Goal: Information Seeking & Learning: Learn about a topic

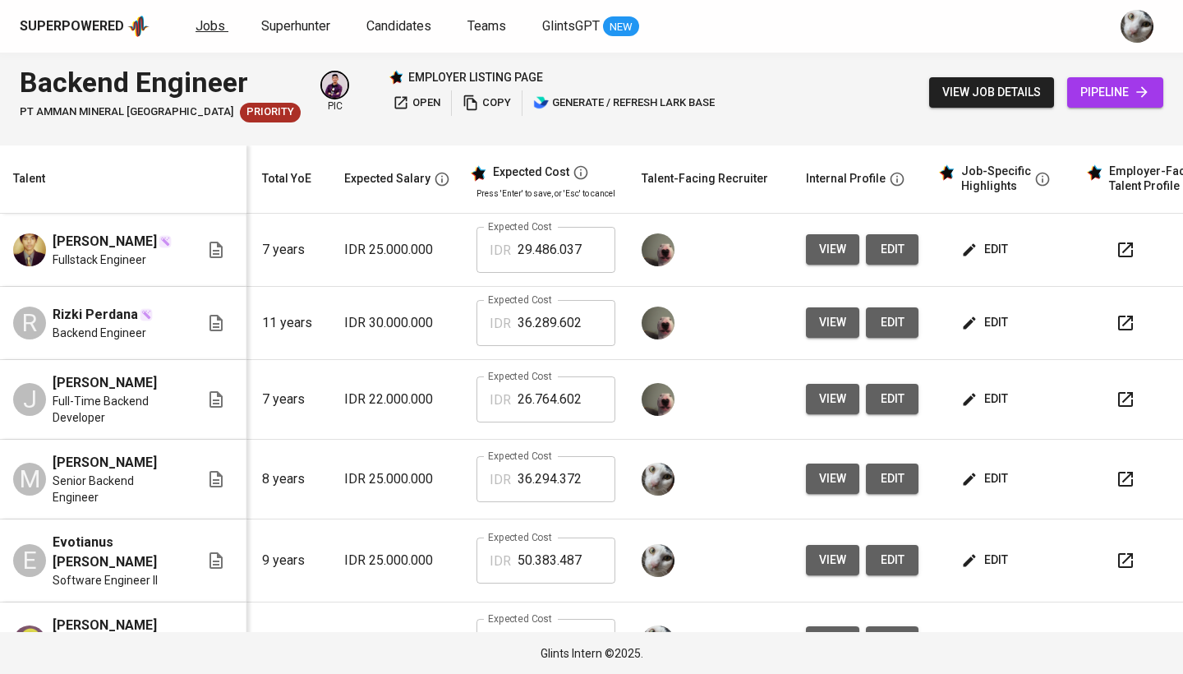
scroll to position [0, 179]
click at [213, 32] on span "Jobs" at bounding box center [211, 26] width 30 height 16
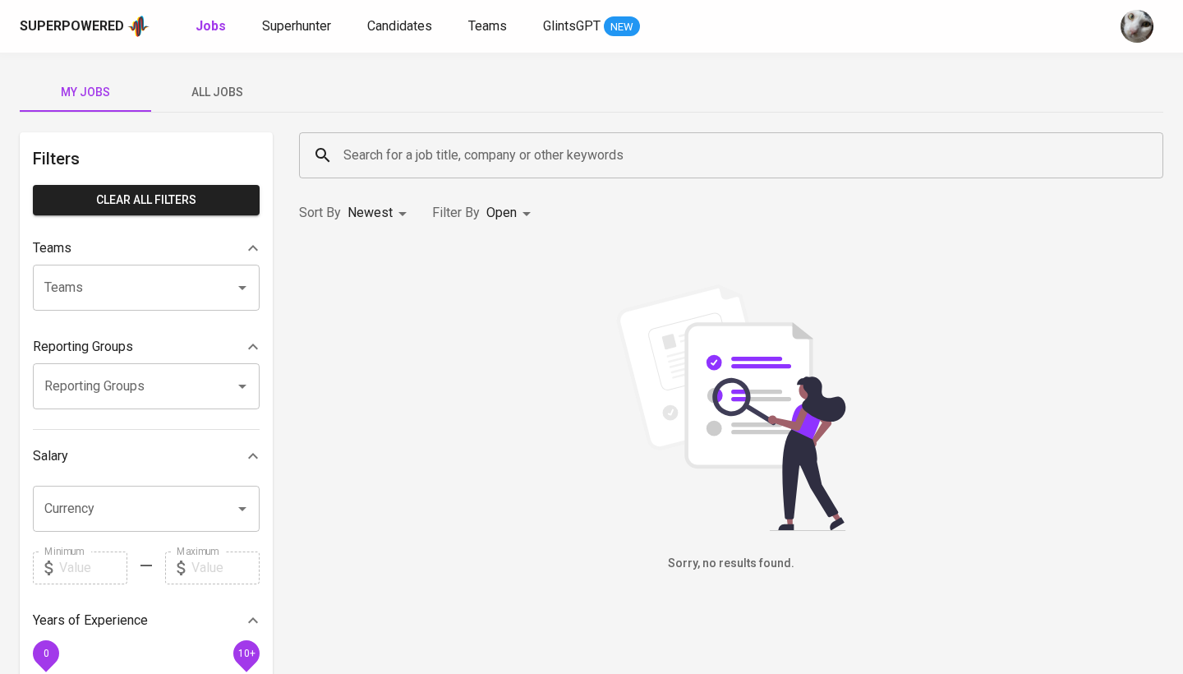
click at [239, 93] on span "All Jobs" at bounding box center [217, 92] width 112 height 21
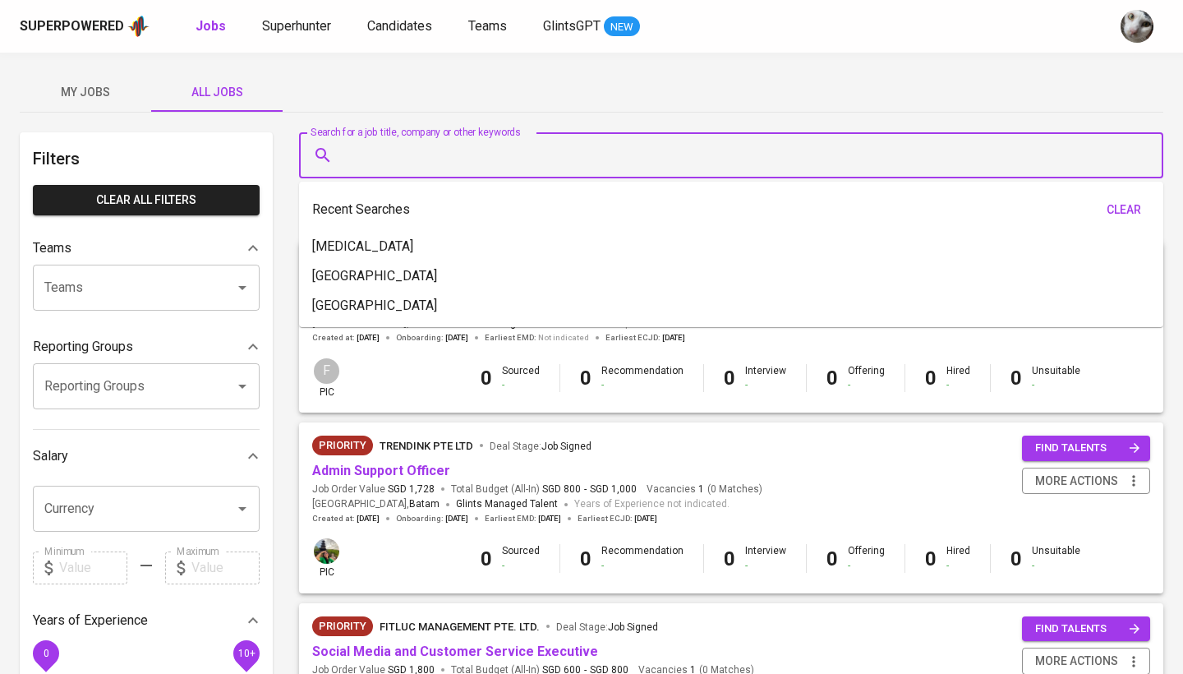
click at [436, 169] on input "Search for a job title, company or other keywords" at bounding box center [735, 155] width 792 height 31
click at [319, 8] on div "Superpowered Jobs Superhunter Candidates Teams GlintsGPT NEW" at bounding box center [591, 26] width 1183 height 53
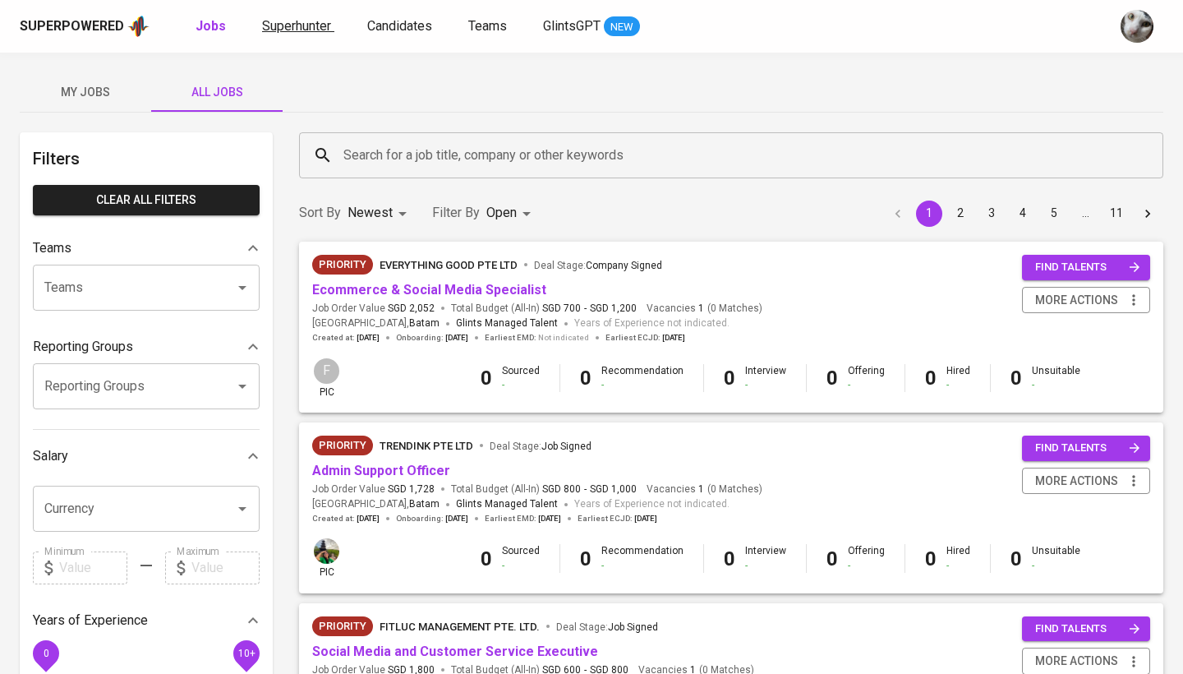
click at [311, 21] on span "Superhunter" at bounding box center [296, 26] width 69 height 16
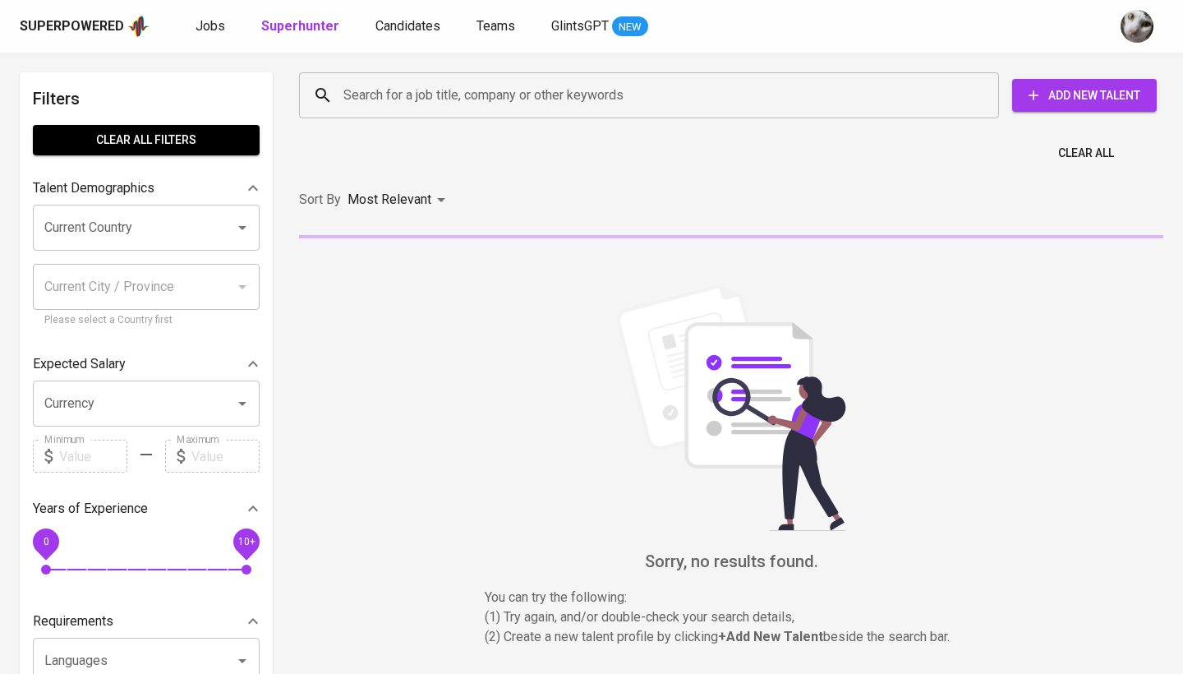
click at [409, 96] on input "Search for a job title, company or other keywords" at bounding box center [653, 95] width 628 height 31
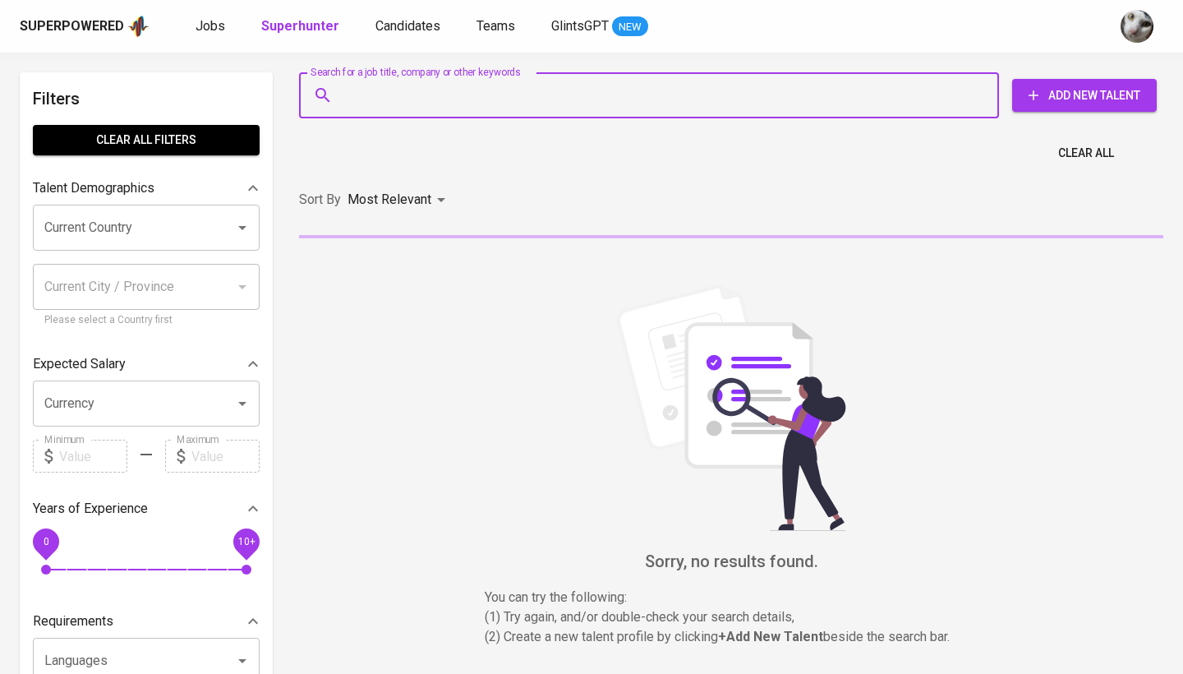
paste input "[EMAIL_ADDRESS][DOMAIN_NAME]"
type input "[EMAIL_ADDRESS][DOMAIN_NAME]"
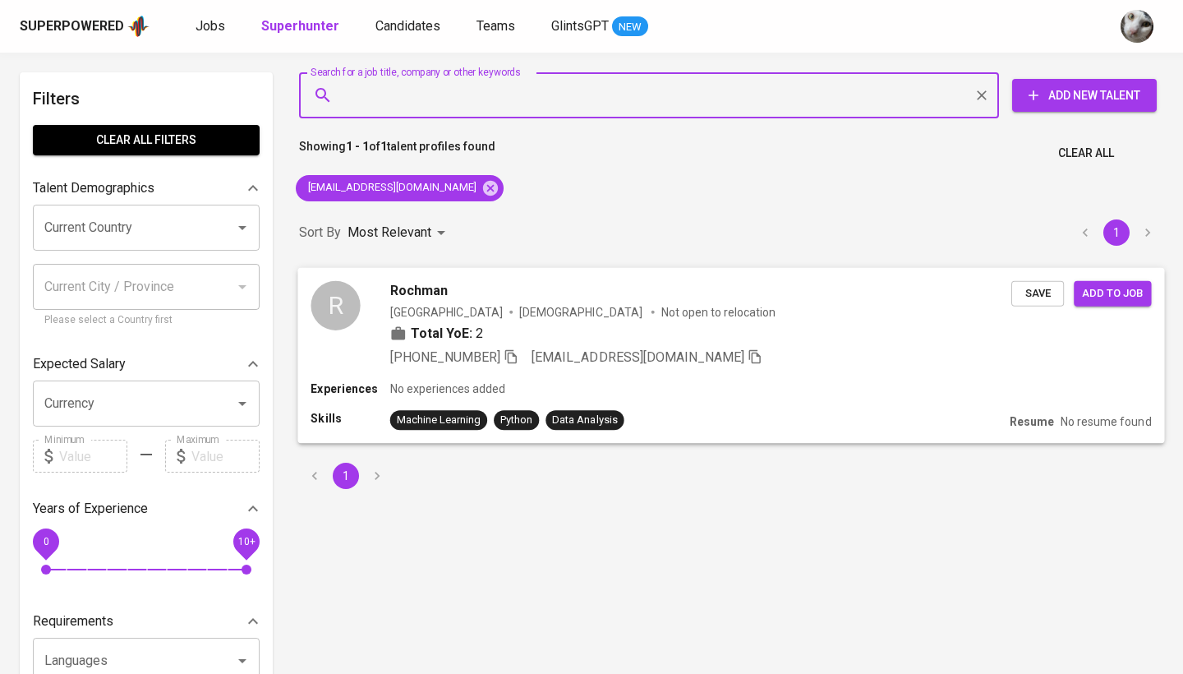
click at [746, 321] on div "[PERSON_NAME] [GEOGRAPHIC_DATA] [DEMOGRAPHIC_DATA] Not open to relocation Total…" at bounding box center [700, 323] width 621 height 86
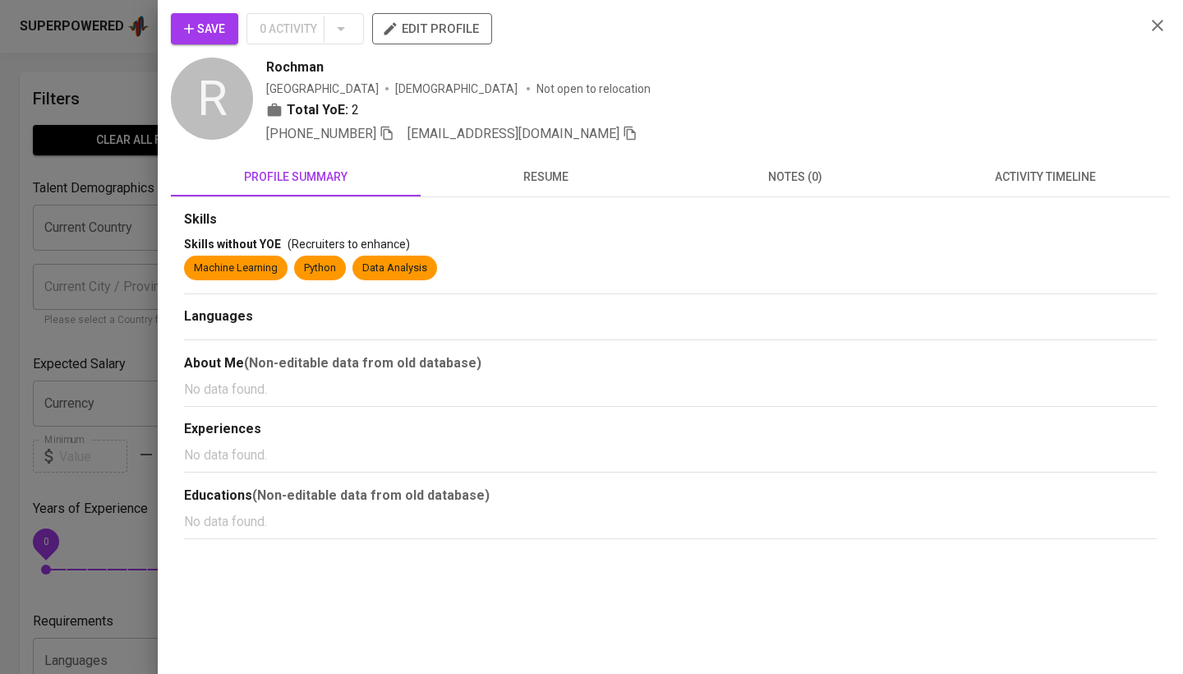
click at [1053, 176] on span "activity timeline" at bounding box center [1045, 177] width 230 height 21
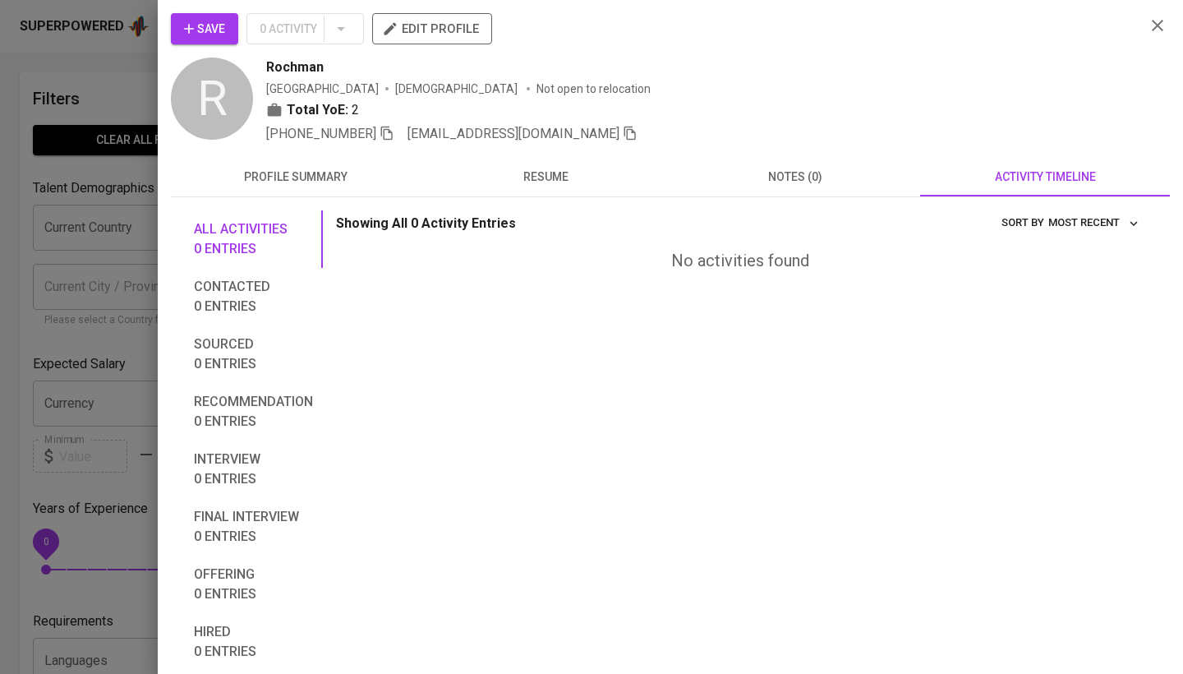
click at [310, 179] on span "profile summary" at bounding box center [296, 177] width 230 height 21
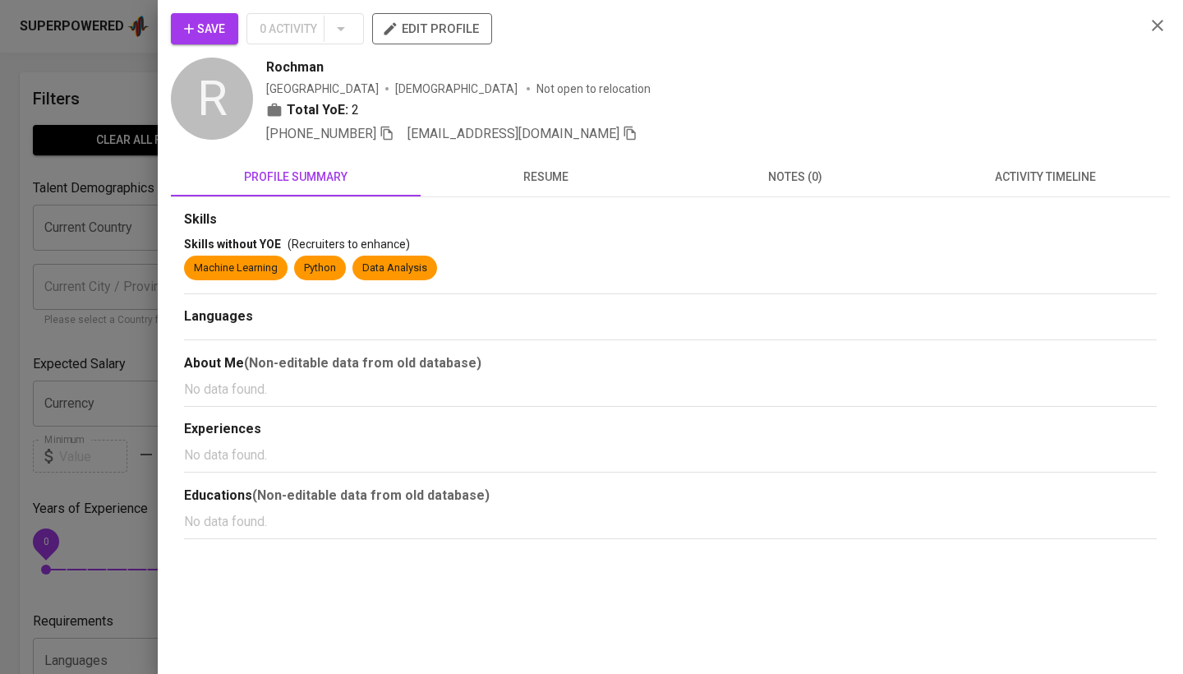
click at [108, 241] on div at bounding box center [591, 337] width 1183 height 674
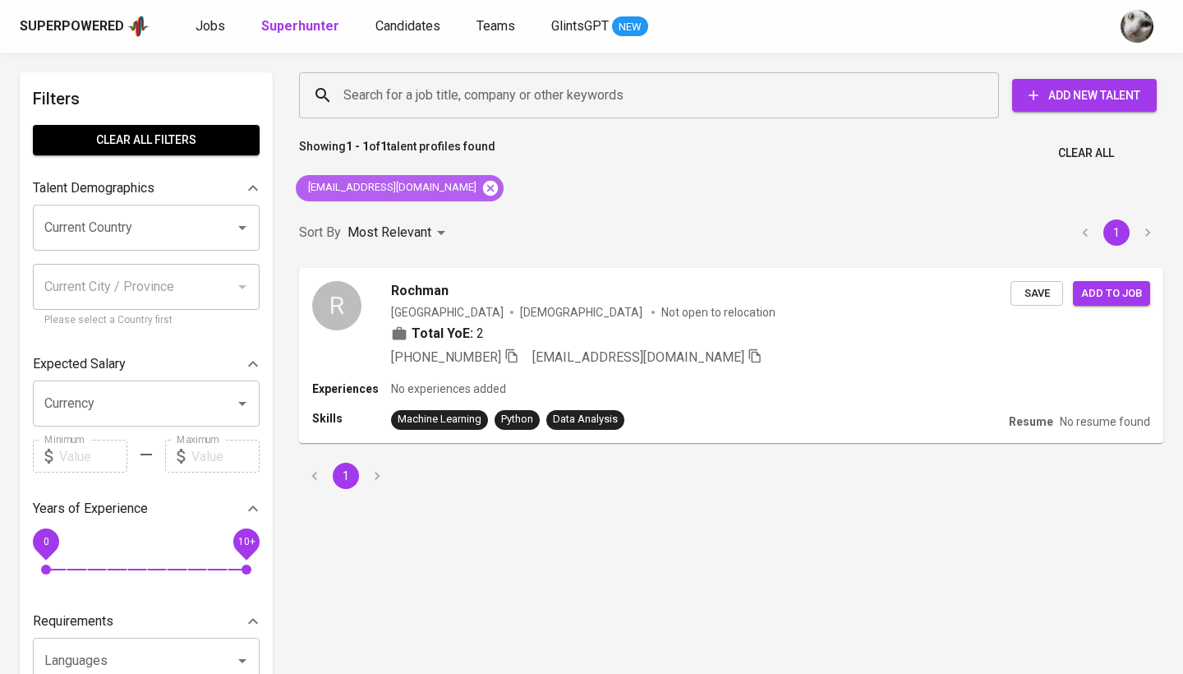
click at [498, 189] on icon at bounding box center [490, 187] width 15 height 15
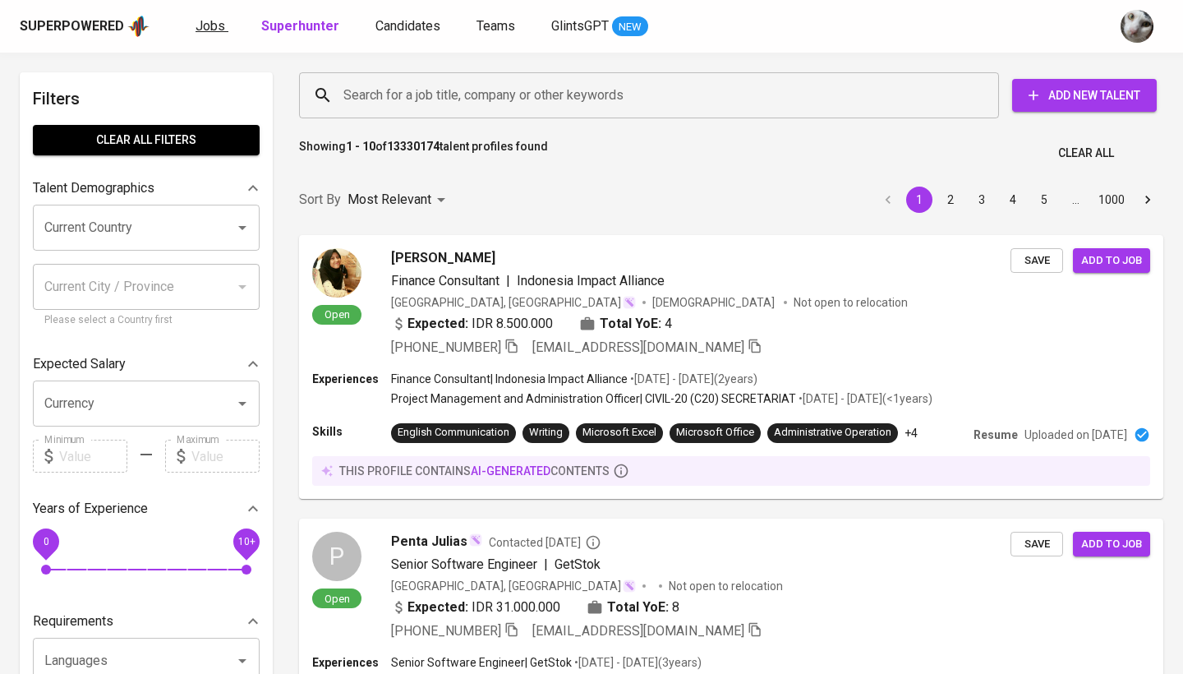
click at [215, 31] on span "Jobs" at bounding box center [211, 26] width 30 height 16
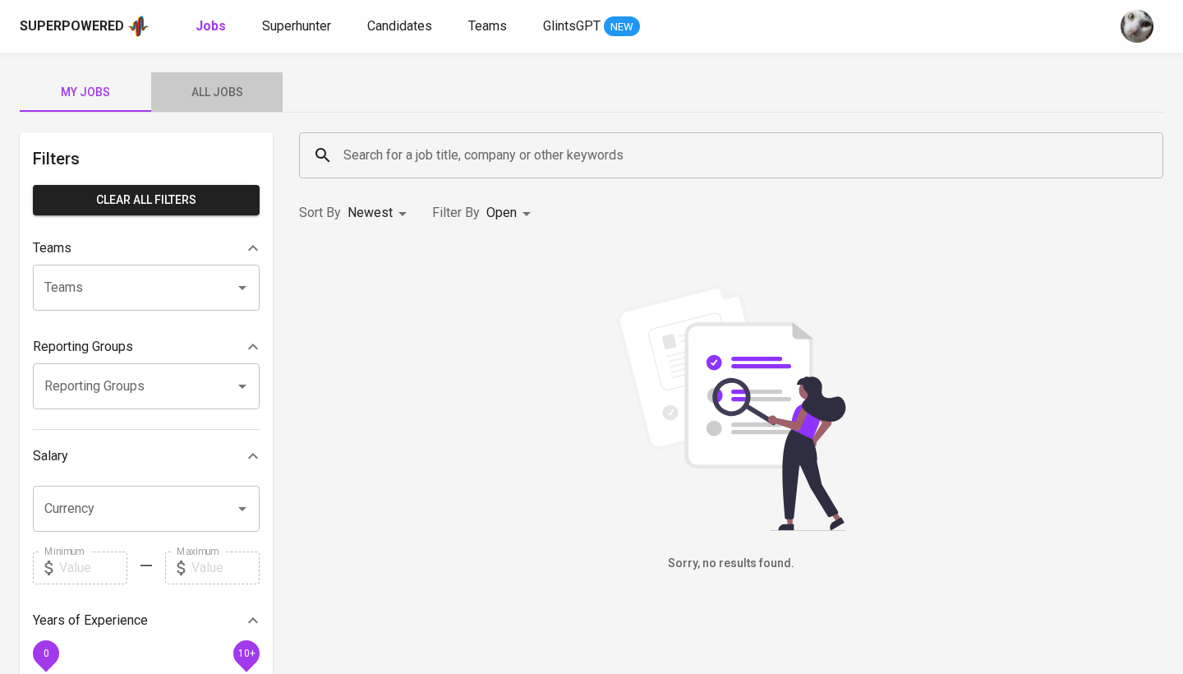
click at [252, 99] on span "All Jobs" at bounding box center [217, 92] width 112 height 21
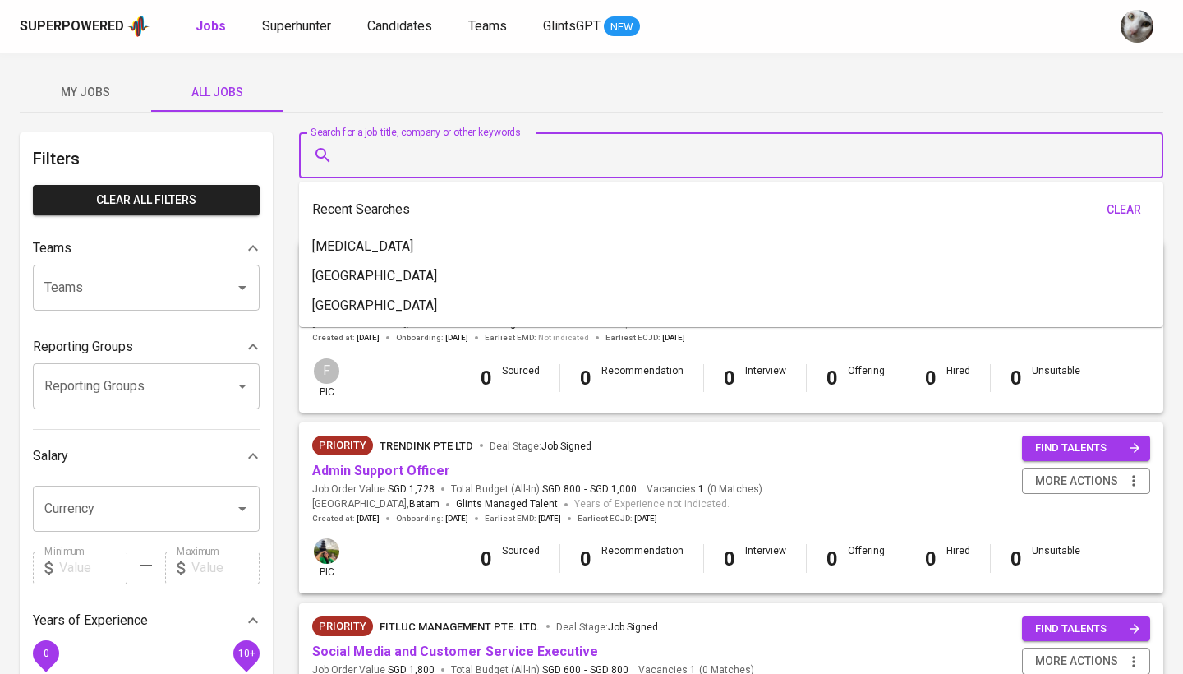
click at [436, 157] on input "Search for a job title, company or other keywords" at bounding box center [735, 155] width 792 height 31
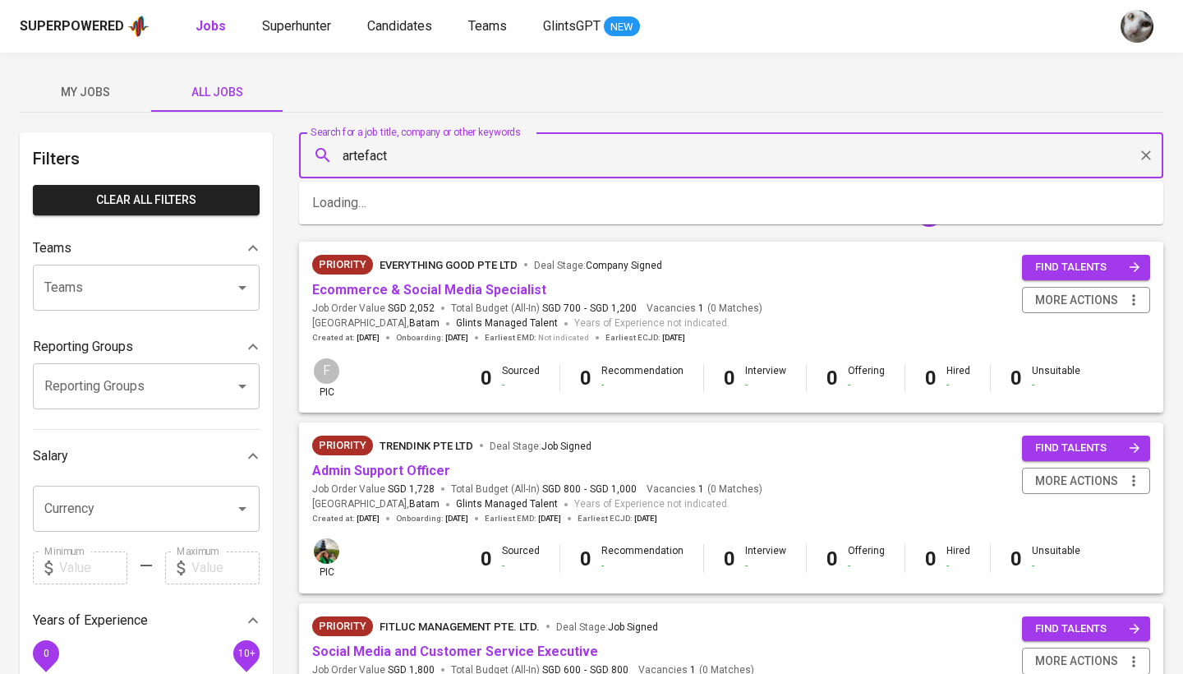
type input "artefact"
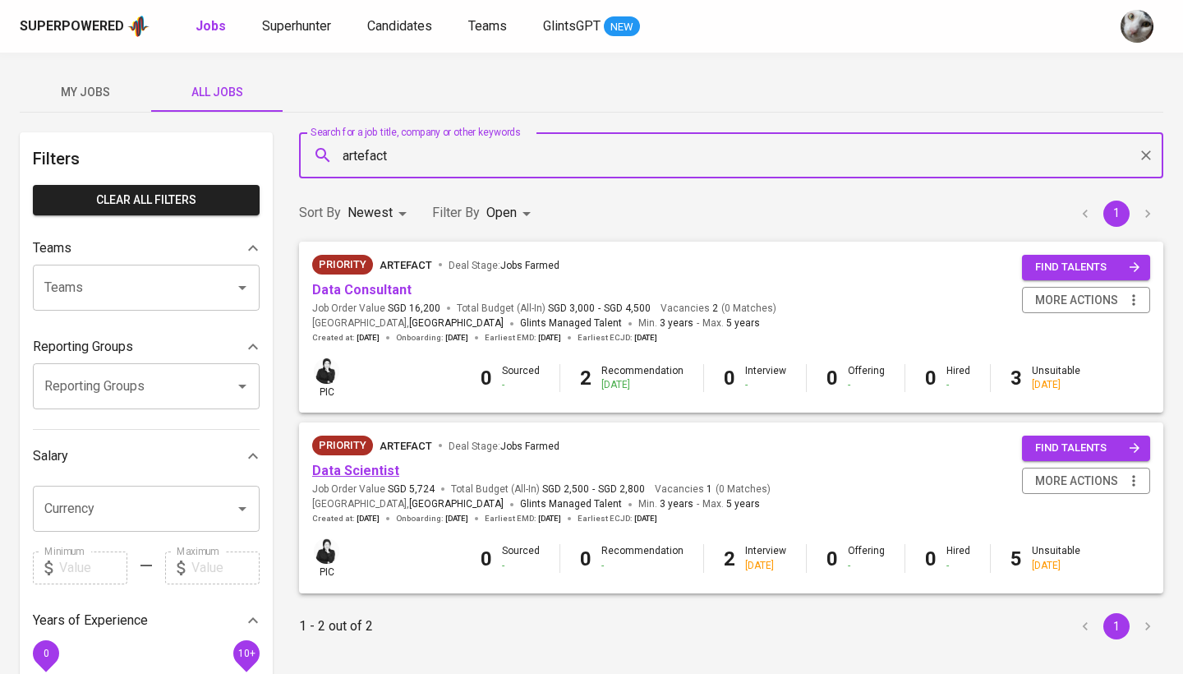
click at [380, 468] on link "Data Scientist" at bounding box center [355, 471] width 87 height 16
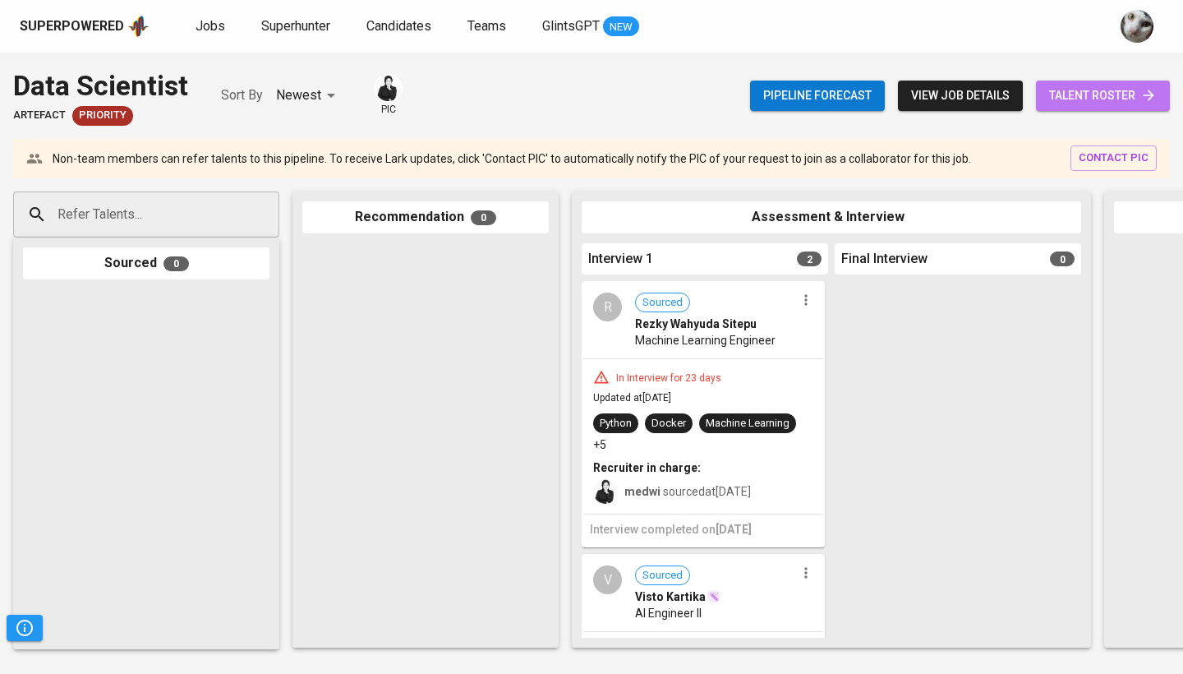
click at [1106, 101] on span "talent roster" at bounding box center [1103, 95] width 108 height 21
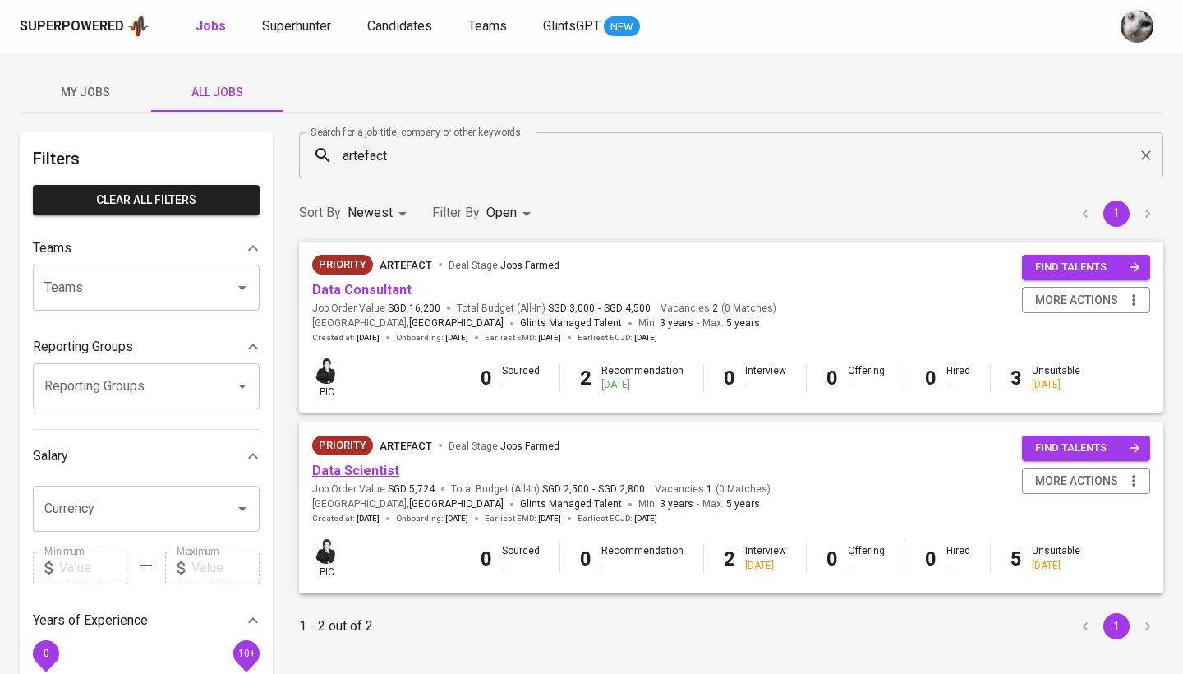
click at [365, 472] on link "Data Scientist" at bounding box center [355, 471] width 87 height 16
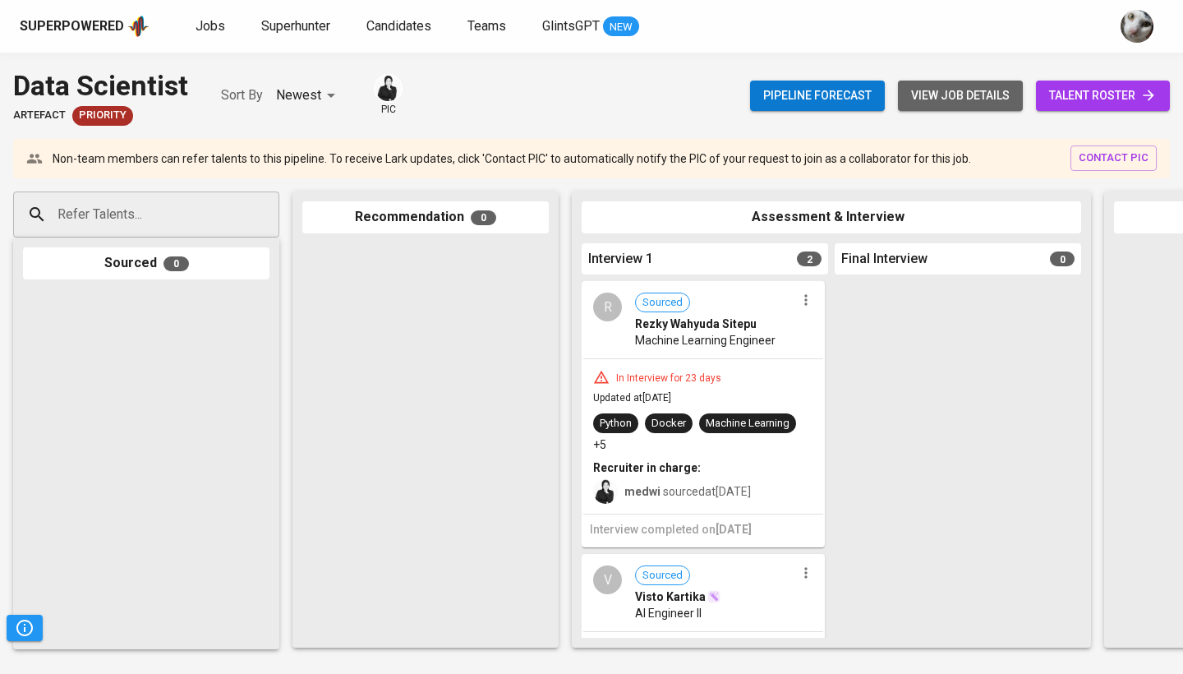
click at [929, 96] on span "view job details" at bounding box center [960, 95] width 99 height 21
